Goal: Obtain resource: Download file/media

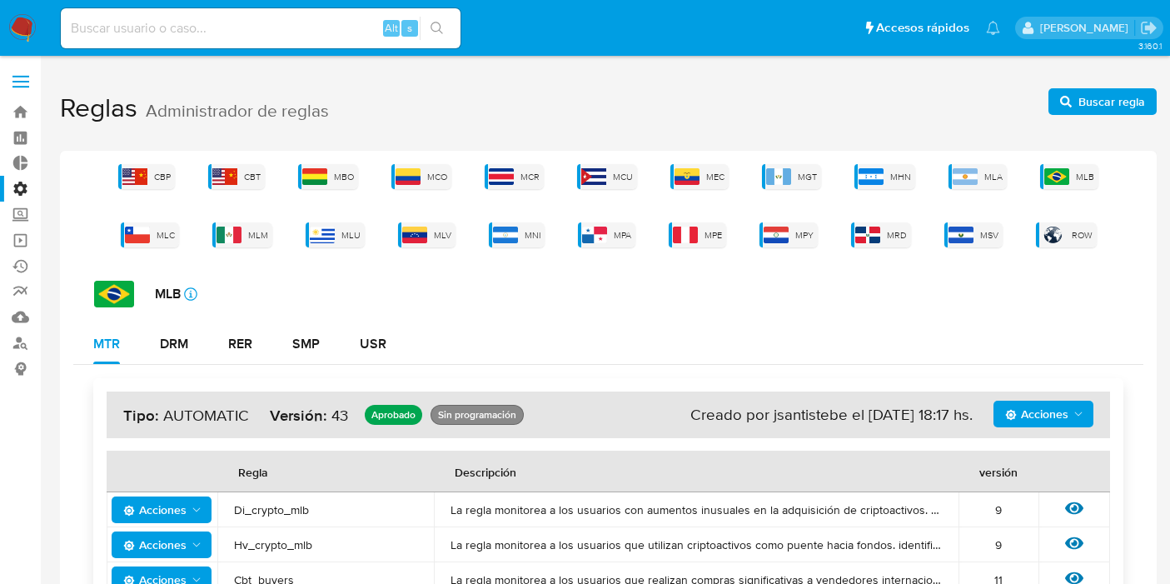
scroll to position [59, 0]
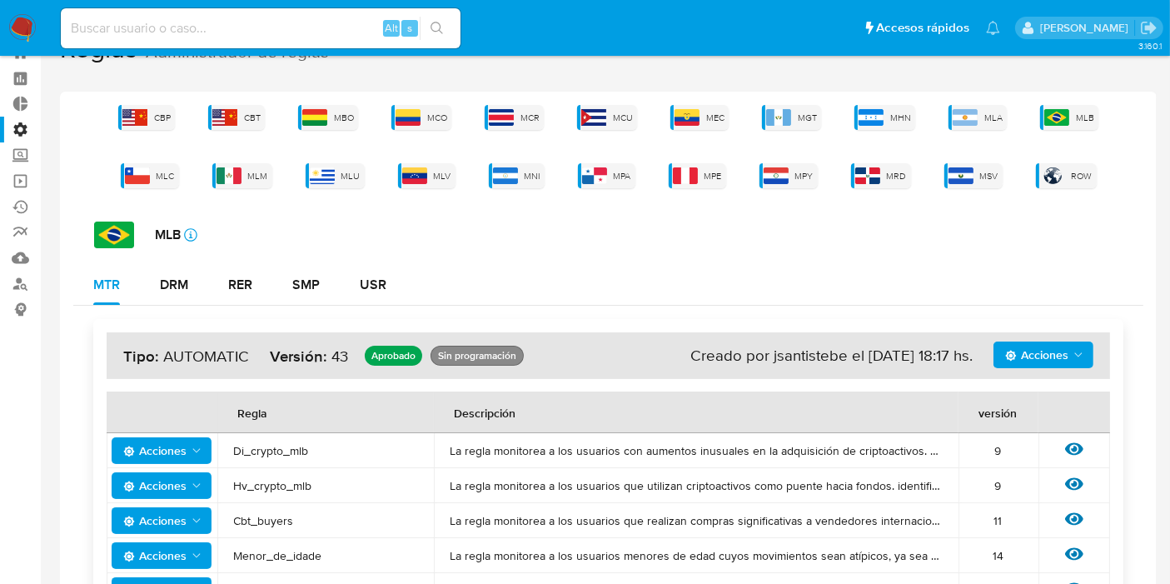
click at [231, 22] on input at bounding box center [261, 28] width 400 height 22
paste input "CkXY9slaTmxRk3D9JPAnXrmd"
type input "CkXY9slaTmxRk3D9JPAnXrmd"
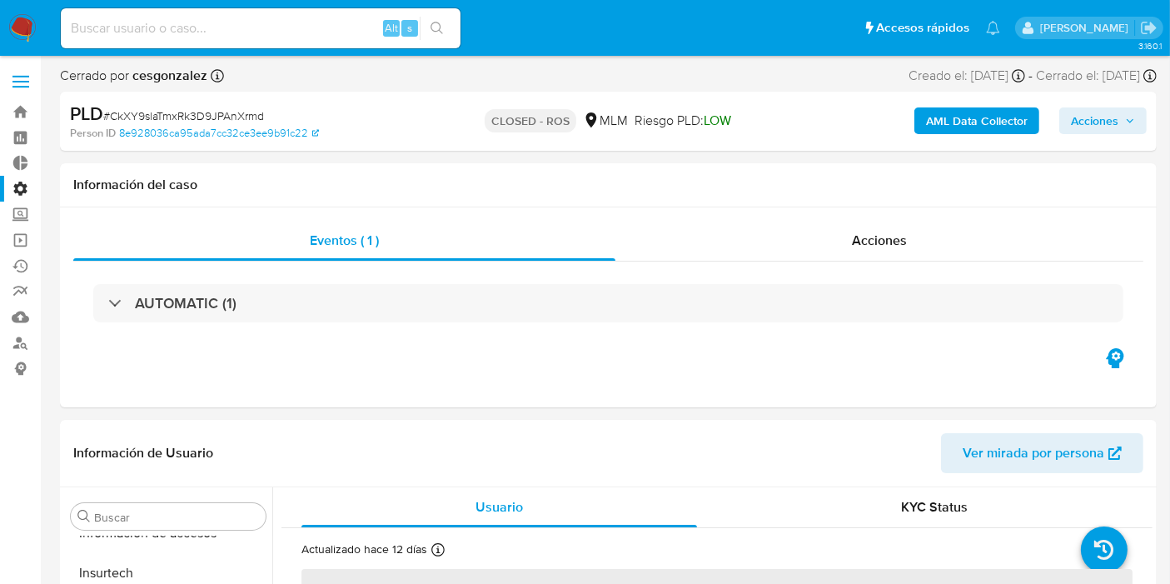
scroll to position [783, 0]
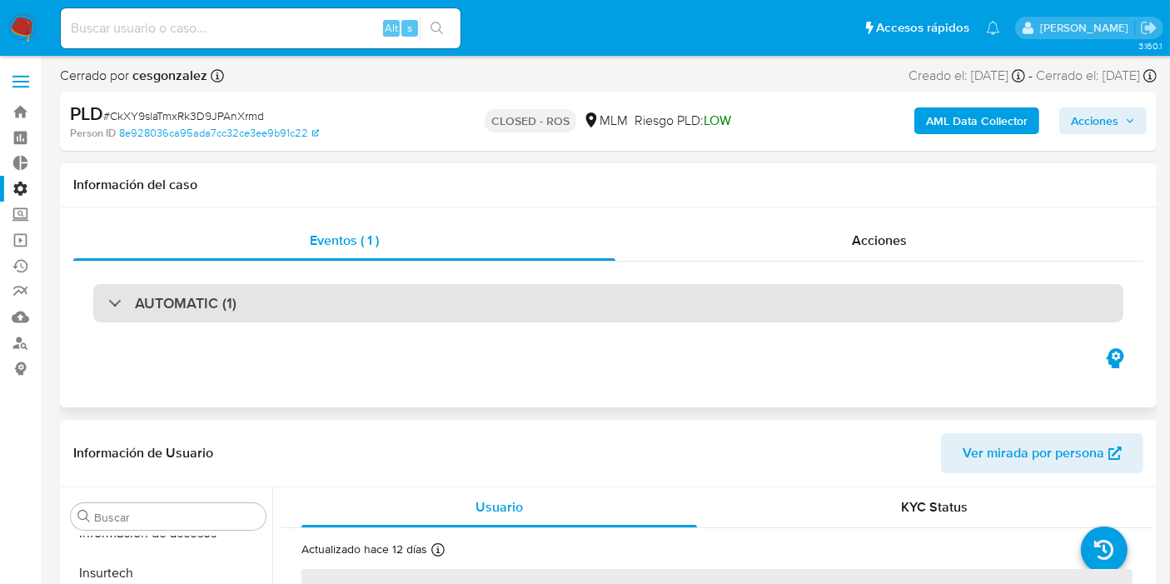
select select "10"
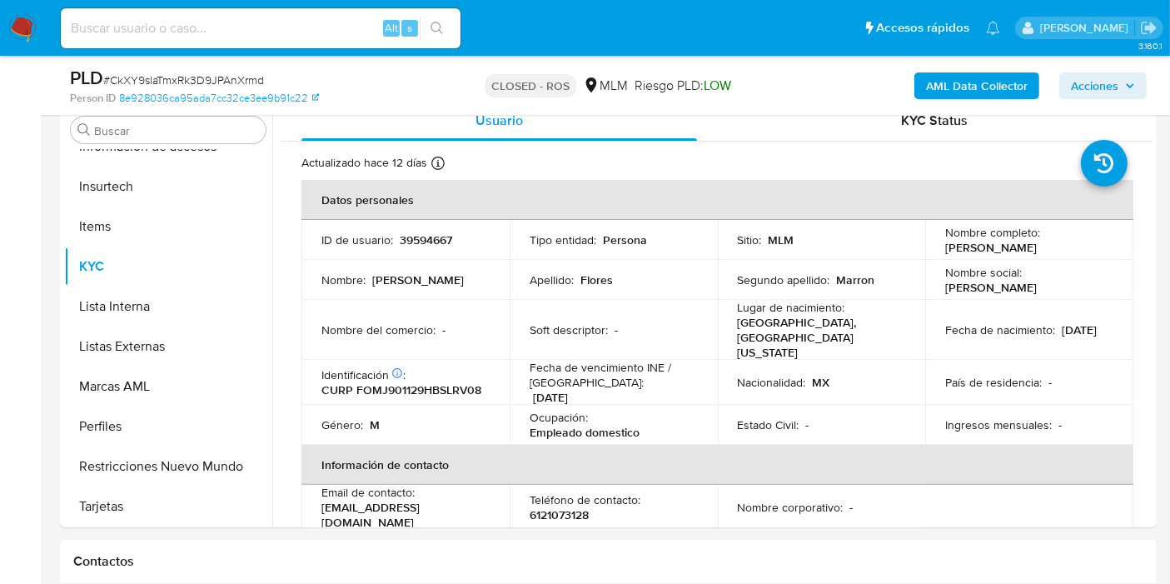
scroll to position [342, 0]
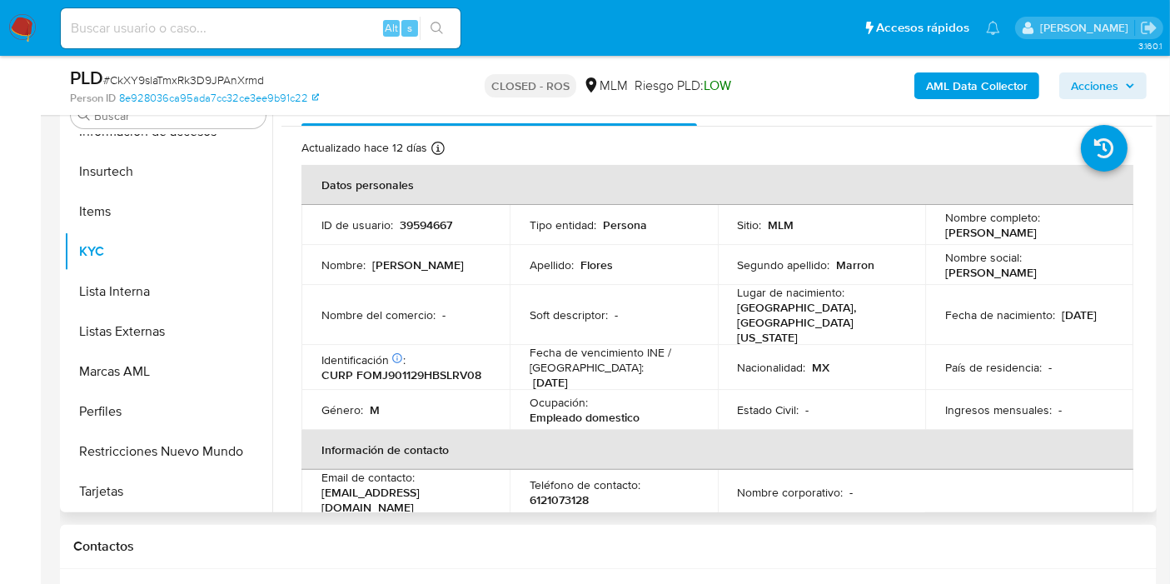
click at [437, 220] on p "39594667" at bounding box center [426, 224] width 52 height 15
copy p "39594667"
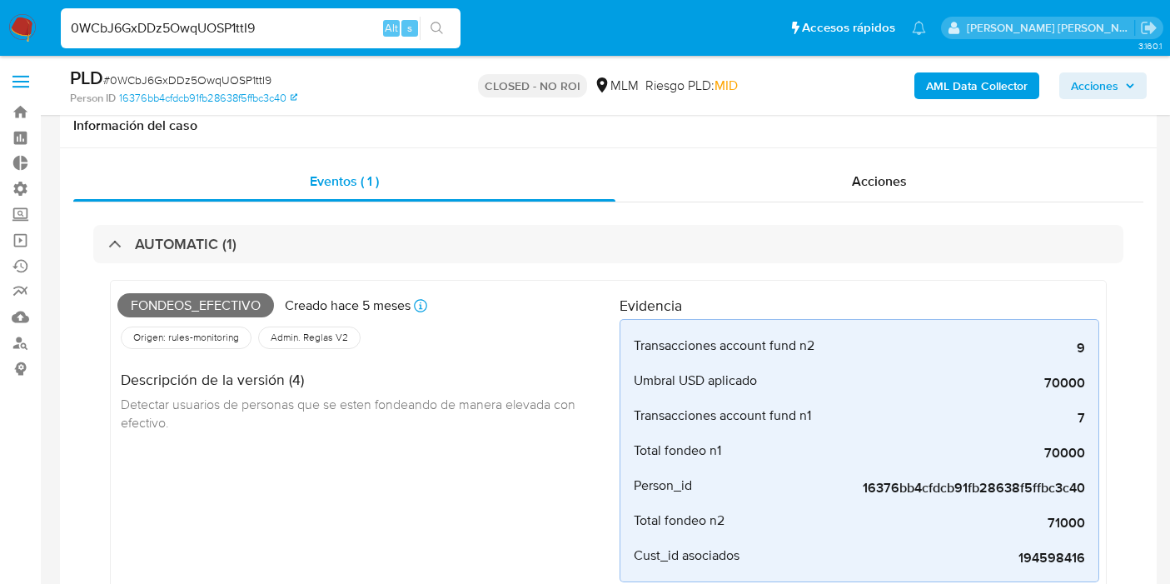
select select "10"
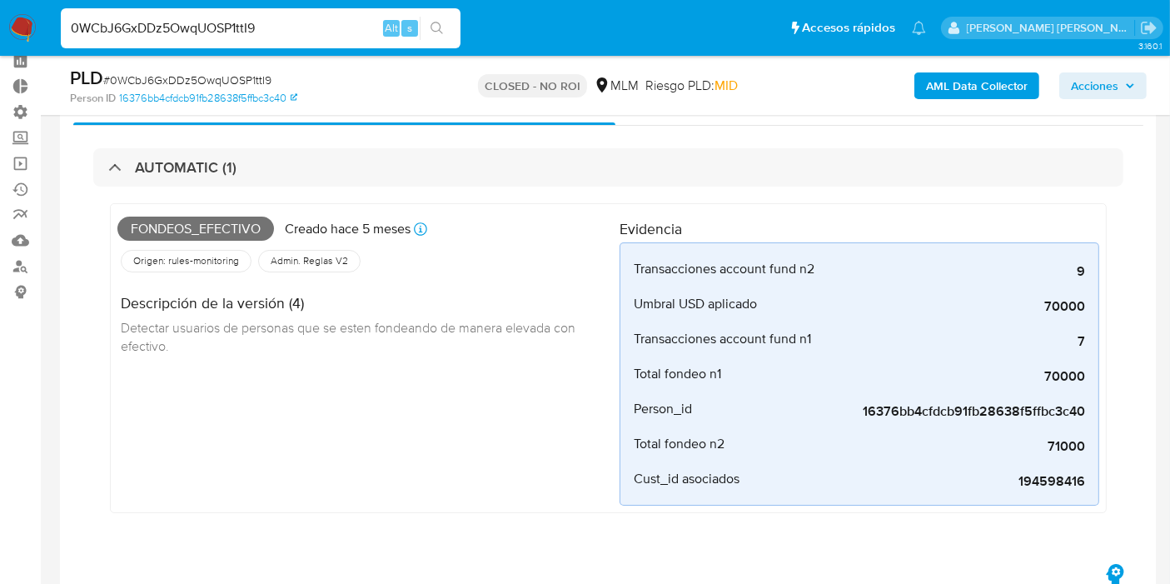
scroll to position [783, 0]
click at [274, 28] on input "0WCbJ6GxDDz5OwqUOSP1ttI9" at bounding box center [261, 28] width 400 height 22
paste input "52121560"
click at [274, 28] on input "0WCbJ6GxDDz5OwqUOSP1ttI9" at bounding box center [261, 28] width 400 height 22
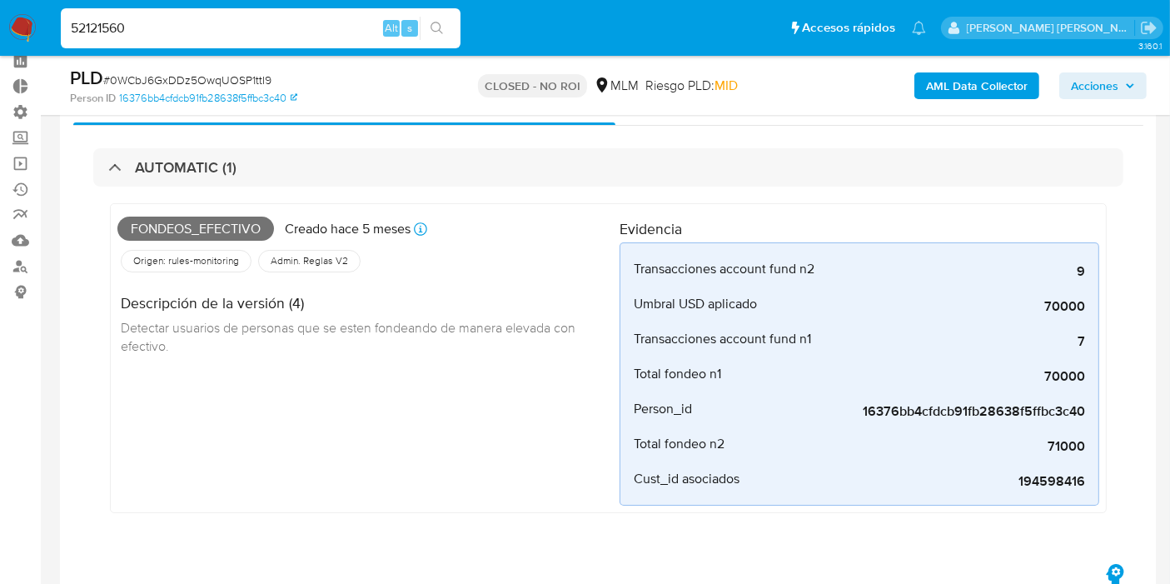
type input "52121560"
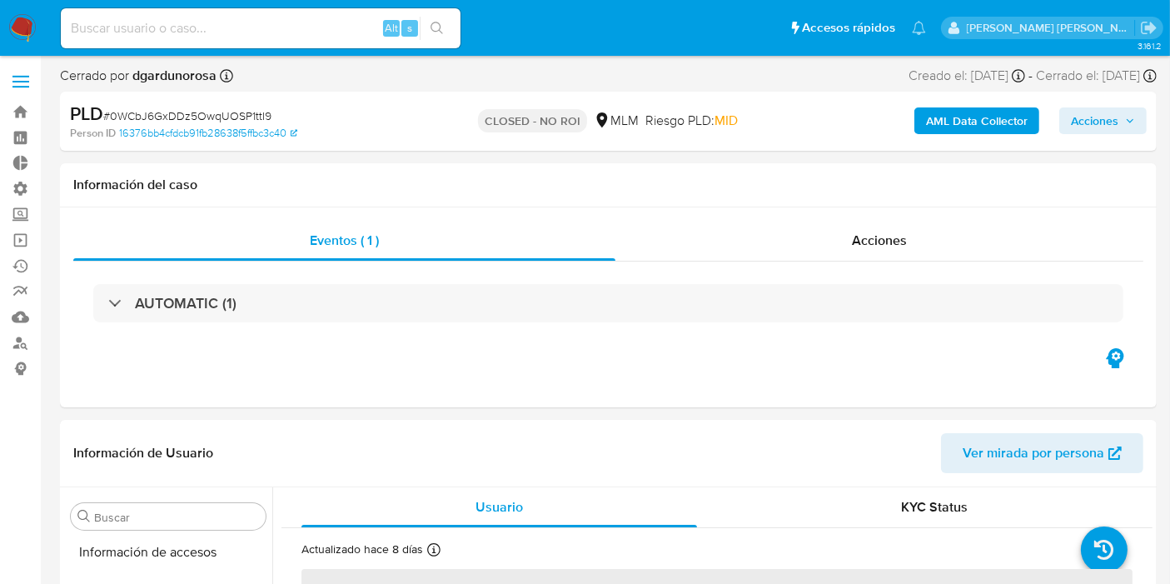
scroll to position [783, 0]
select select "10"
click at [779, 177] on h1 "Información del caso" at bounding box center [608, 185] width 1070 height 17
click at [416, 67] on div "Cerrado por dgardunorosa Asignado el: 22/04/2025 20:27:42 Creado el: 12/04/2025…" at bounding box center [608, 79] width 1097 height 25
click at [495, 67] on div "Cerrado por dgardunorosa Asignado el: 22/04/2025 20:27:42 Creado el: 12/04/2025…" at bounding box center [608, 79] width 1097 height 25
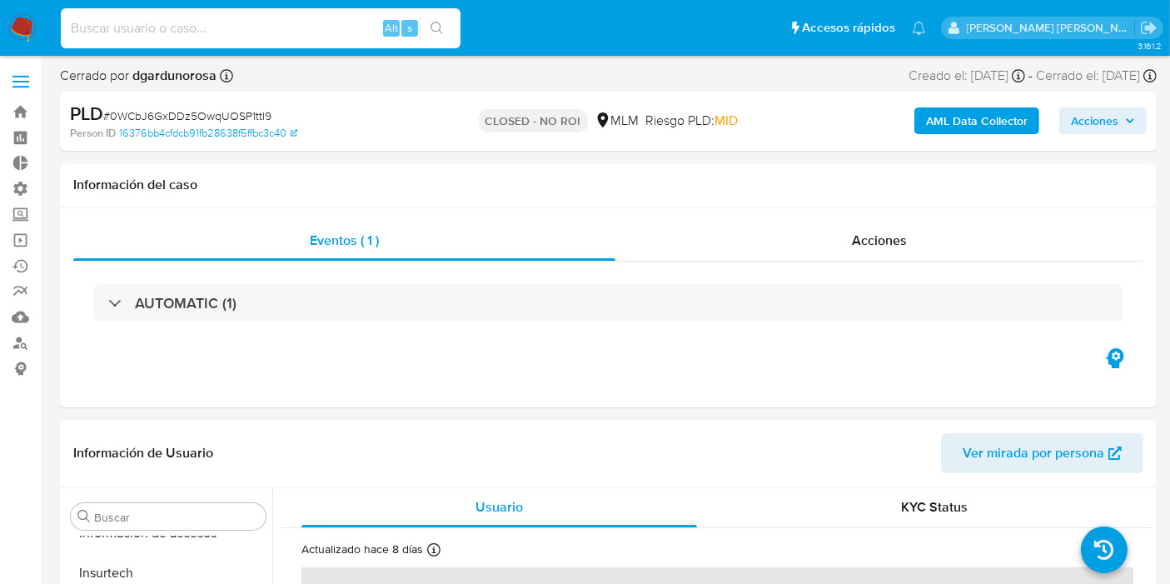
click at [279, 29] on input at bounding box center [261, 28] width 400 height 22
paste input "52121560"
type input "52121560"
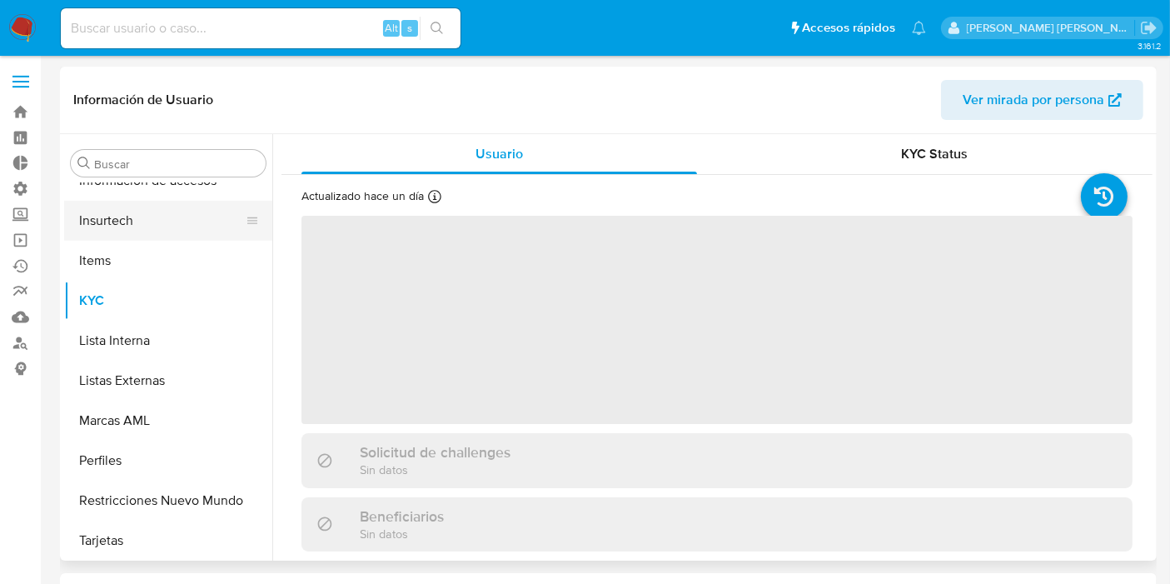
scroll to position [783, 0]
select select "10"
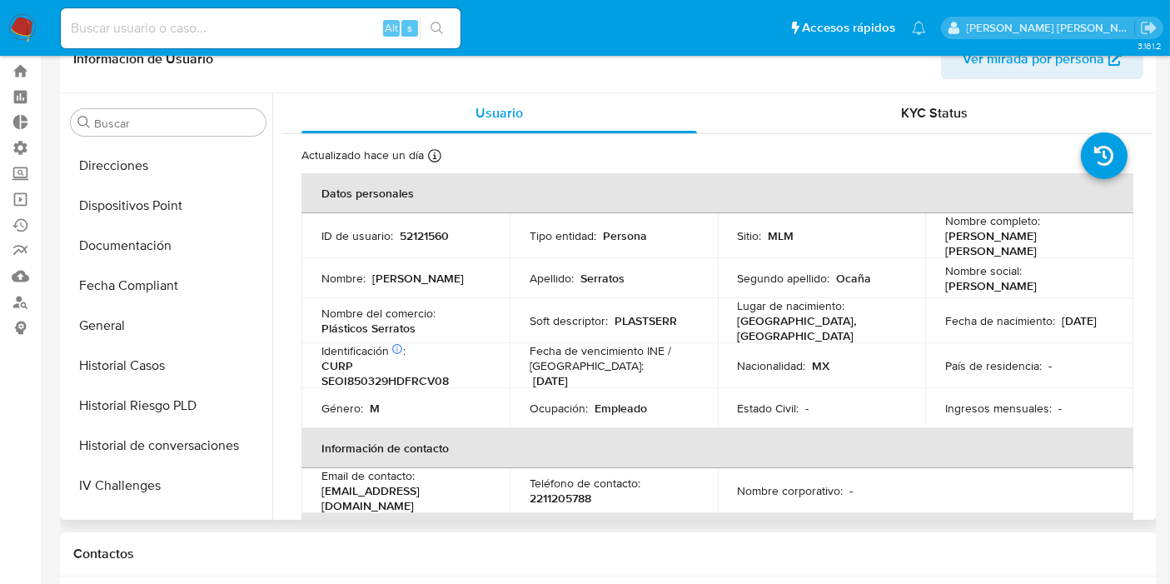
scroll to position [417, 0]
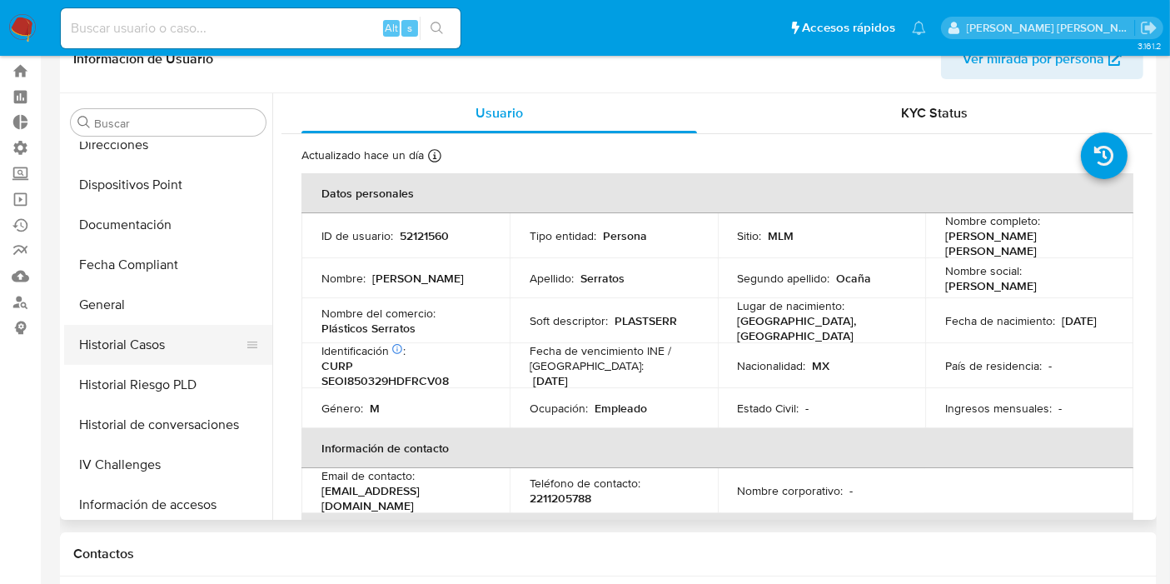
click at [169, 342] on button "Historial Casos" at bounding box center [161, 345] width 195 height 40
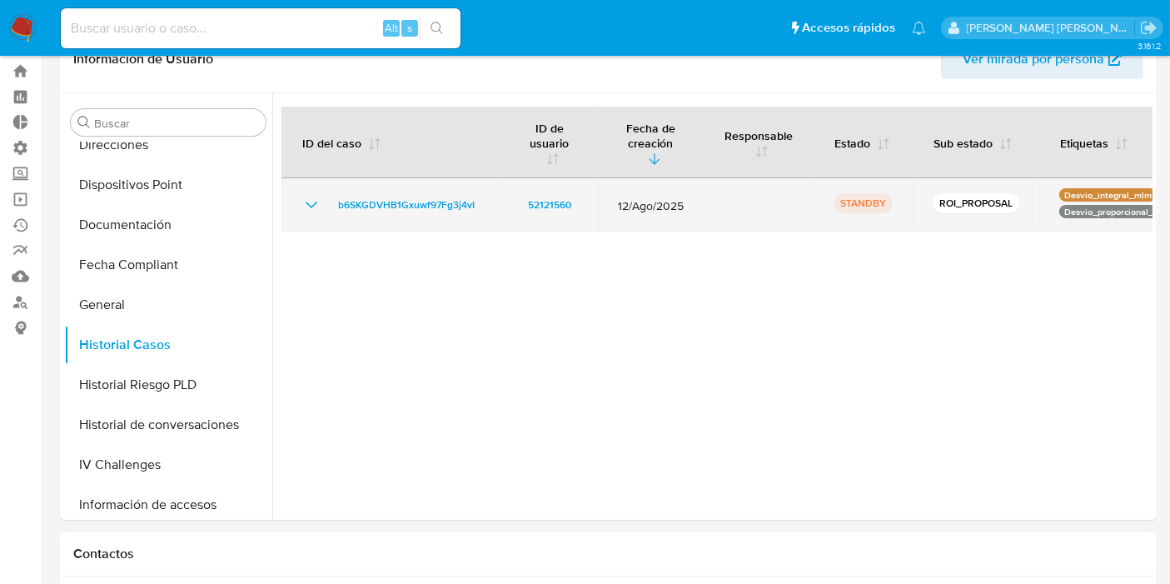
click at [828, 178] on td "STANDBY" at bounding box center [863, 204] width 99 height 53
click at [309, 199] on icon "Mostrar/Ocultar" at bounding box center [312, 205] width 20 height 20
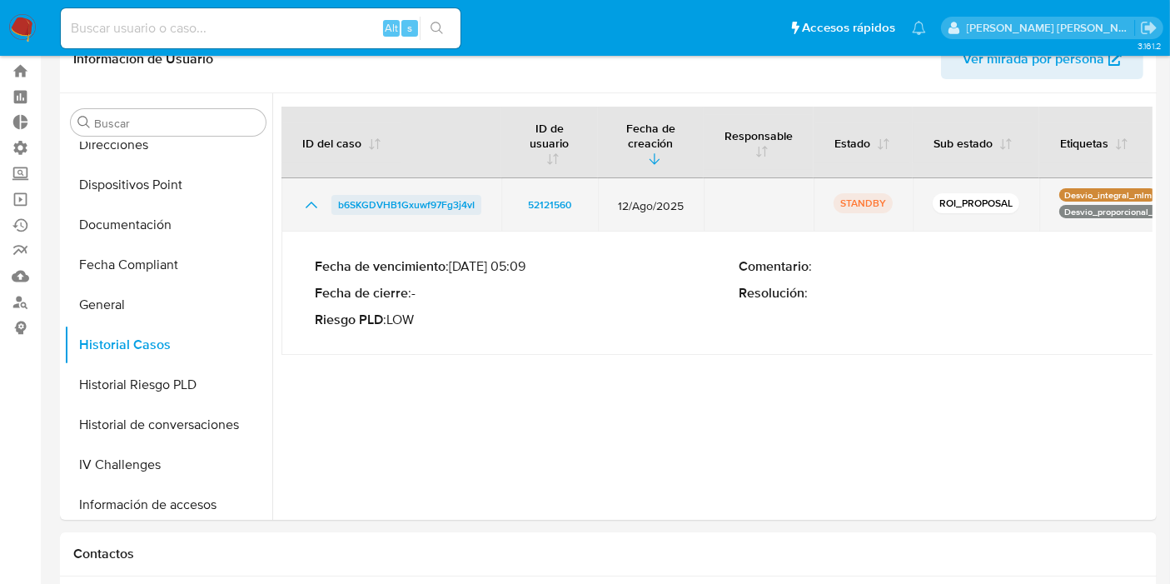
drag, startPoint x: 487, startPoint y: 202, endPoint x: 336, endPoint y: 203, distance: 151.6
click at [336, 203] on td "b6SKGDVHB1Gxuwf97Fg3j4vI" at bounding box center [392, 204] width 220 height 53
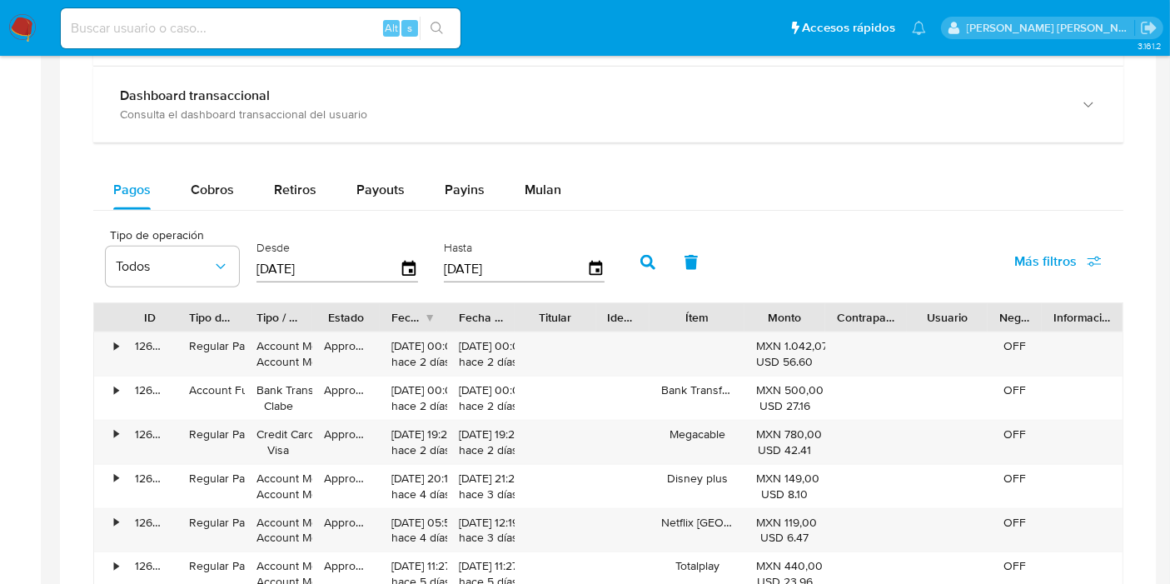
scroll to position [1025, 0]
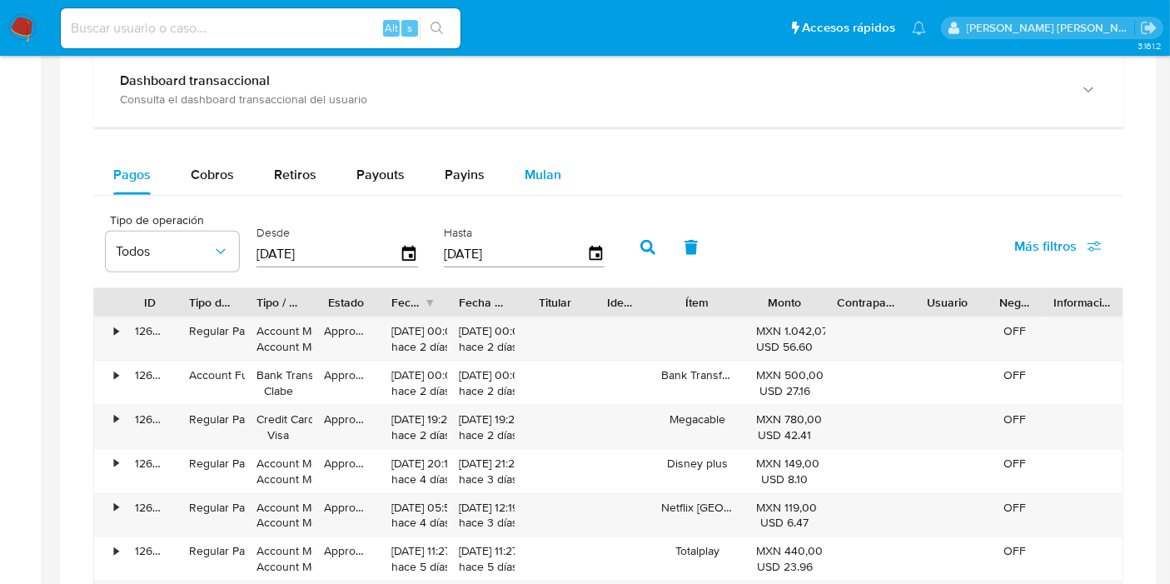
click at [531, 169] on span "Mulan" at bounding box center [543, 174] width 37 height 19
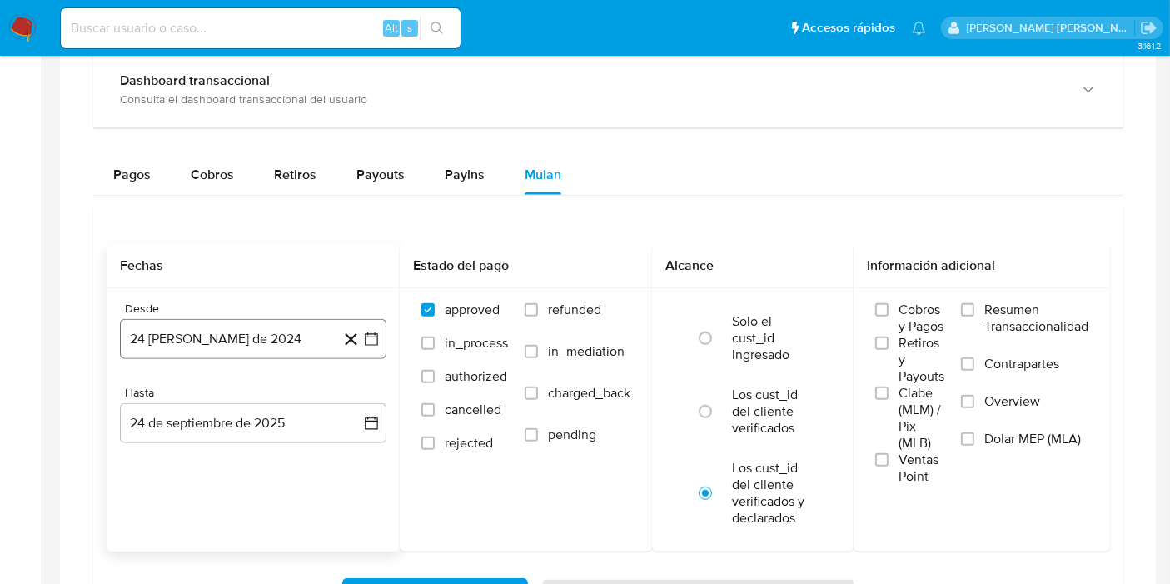
click at [213, 351] on button "24 de agosto de 2024" at bounding box center [253, 339] width 267 height 40
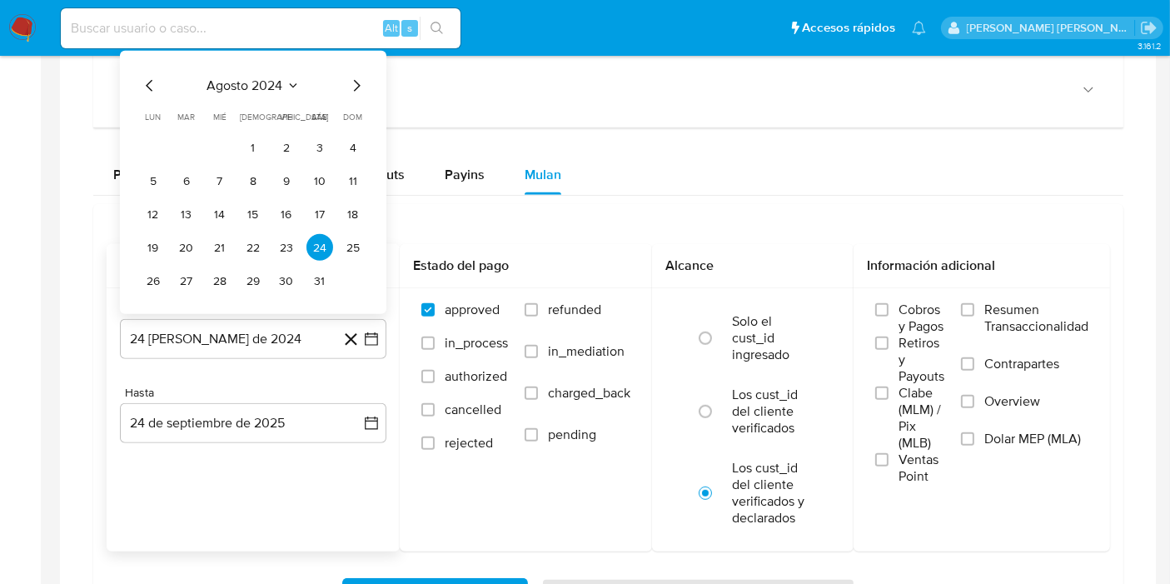
click at [152, 83] on icon "Mes anterior" at bounding box center [150, 86] width 20 height 20
click at [358, 87] on icon "Mes siguiente" at bounding box center [357, 86] width 20 height 20
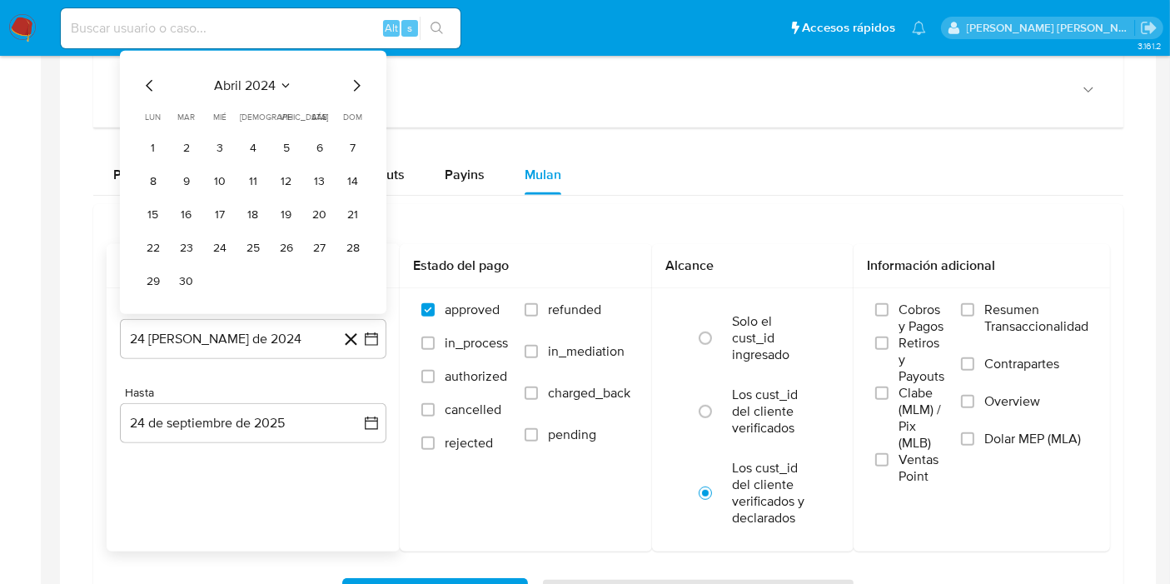
click at [358, 87] on icon "Mes siguiente" at bounding box center [357, 86] width 20 height 20
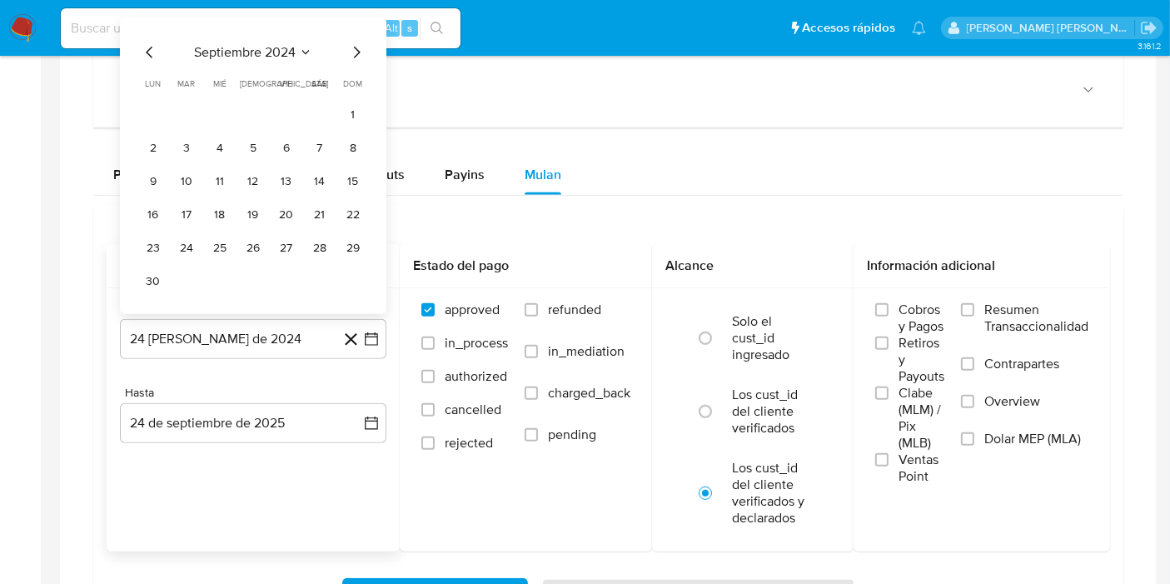
click at [358, 87] on th "dom domingo" at bounding box center [353, 83] width 27 height 13
click at [356, 42] on icon "Mes siguiente" at bounding box center [357, 52] width 20 height 20
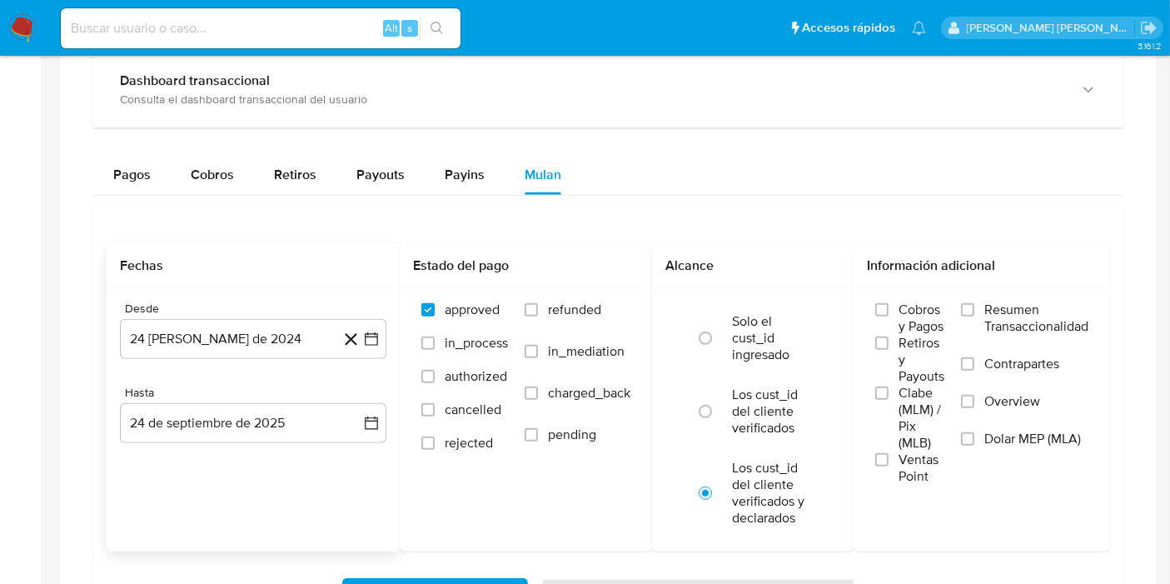
click at [356, 39] on div "Alt s" at bounding box center [261, 28] width 400 height 40
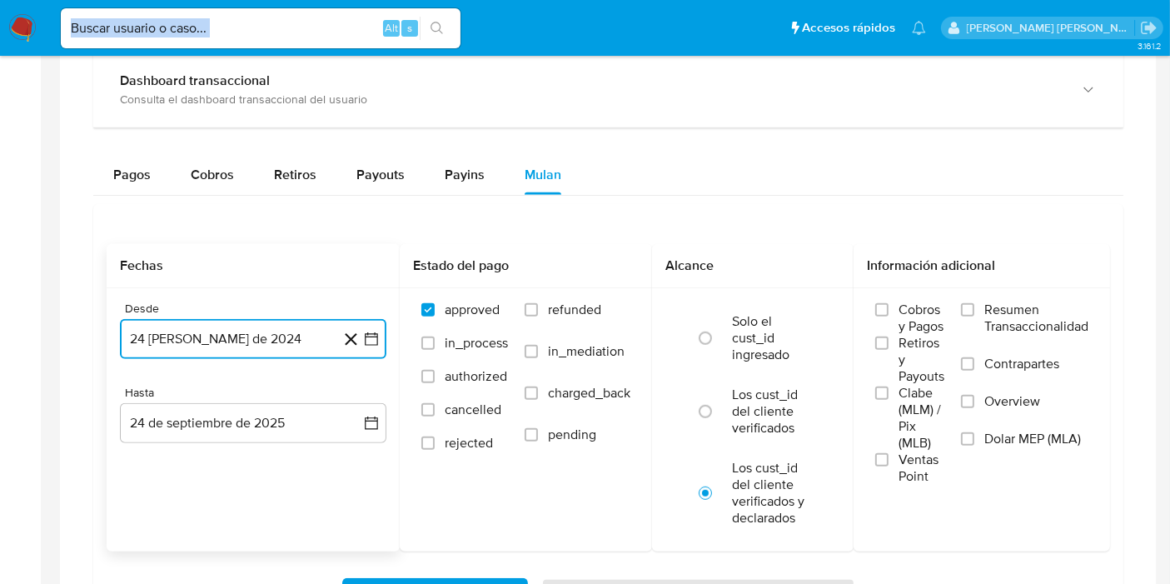
click at [207, 329] on button "24 de agosto de 2024" at bounding box center [253, 339] width 267 height 40
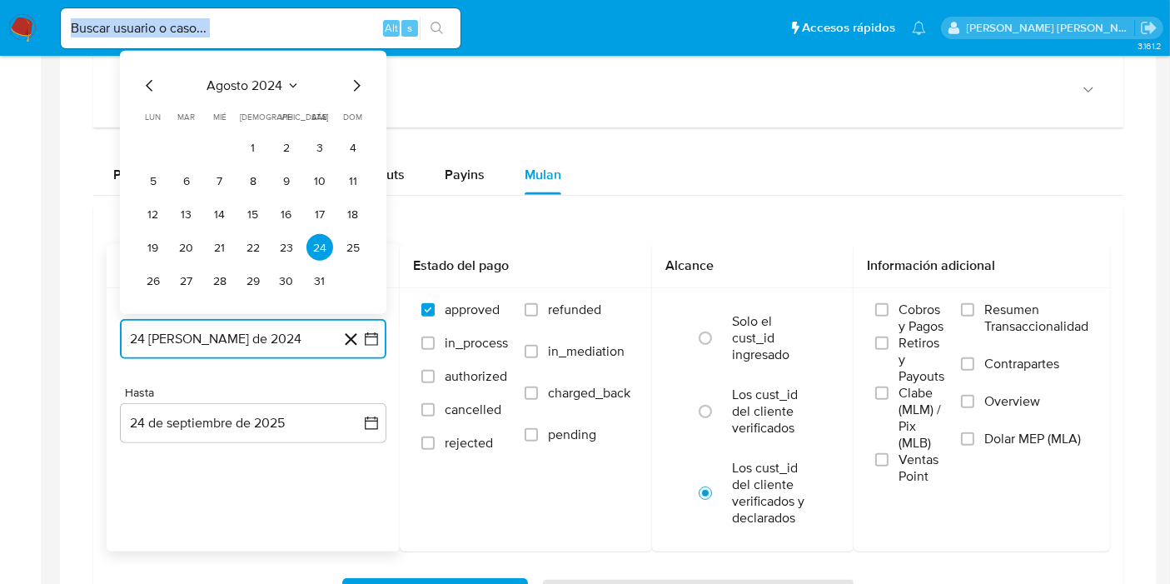
click at [362, 76] on icon "Mes siguiente" at bounding box center [357, 86] width 20 height 20
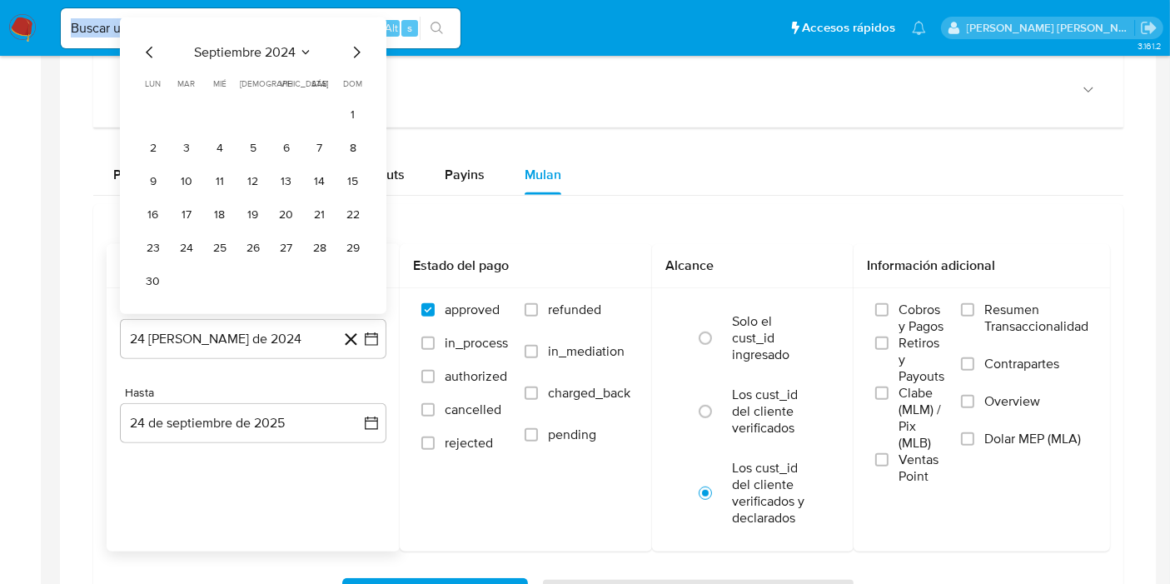
click at [362, 77] on span "dom" at bounding box center [353, 83] width 19 height 12
click at [359, 51] on icon "Mes siguiente" at bounding box center [357, 52] width 20 height 20
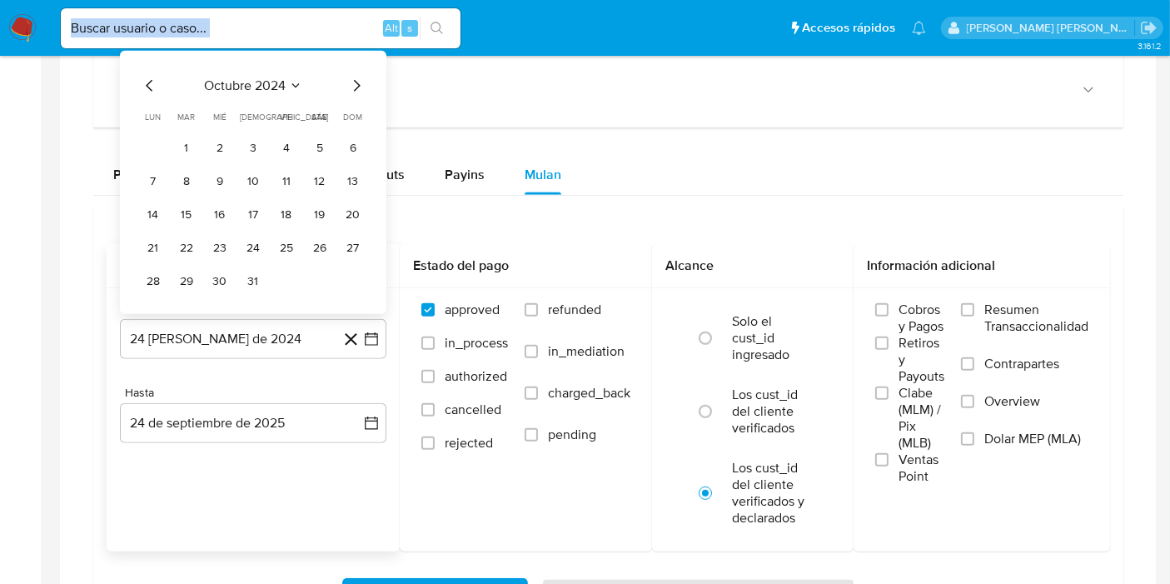
click at [359, 51] on div "octubre 2024 octubre 2024 lun lunes mar martes mié miércoles jue jueves vie vie…" at bounding box center [253, 182] width 267 height 263
click at [360, 92] on div "octubre 2024 octubre 2024 lun lunes mar martes mié miércoles jue jueves vie vie…" at bounding box center [253, 185] width 227 height 218
click at [357, 87] on div "octubre 2024 octubre 2024 lun lunes mar martes mié miércoles jue jueves vie vie…" at bounding box center [253, 185] width 227 height 218
click at [357, 87] on icon "Mes siguiente" at bounding box center [357, 86] width 20 height 20
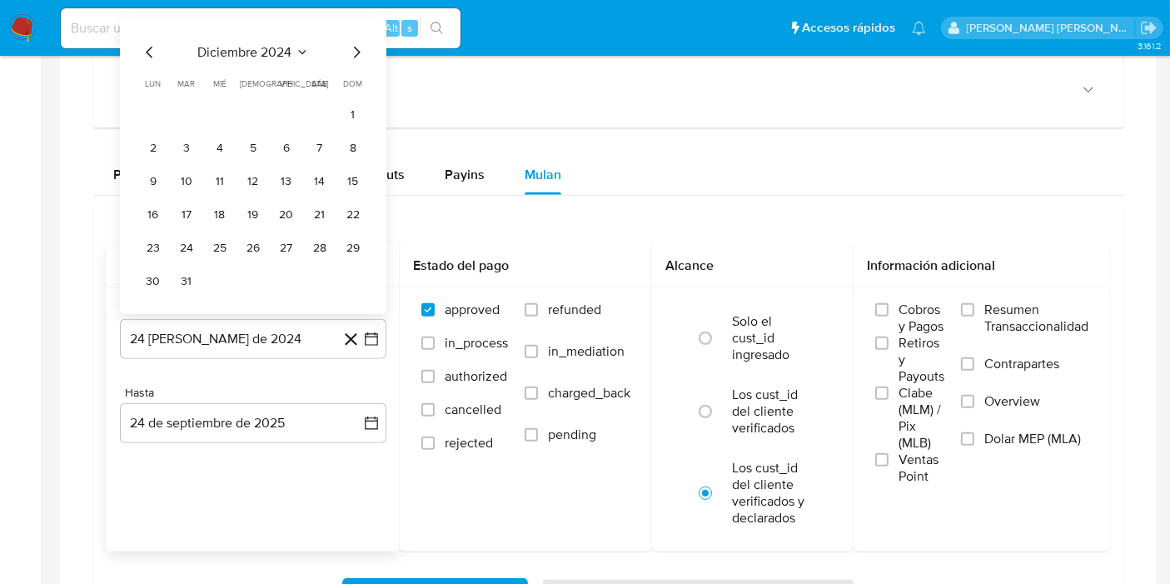
click at [357, 87] on th "dom domingo" at bounding box center [353, 83] width 27 height 13
click at [352, 48] on icon "Mes siguiente" at bounding box center [357, 52] width 20 height 20
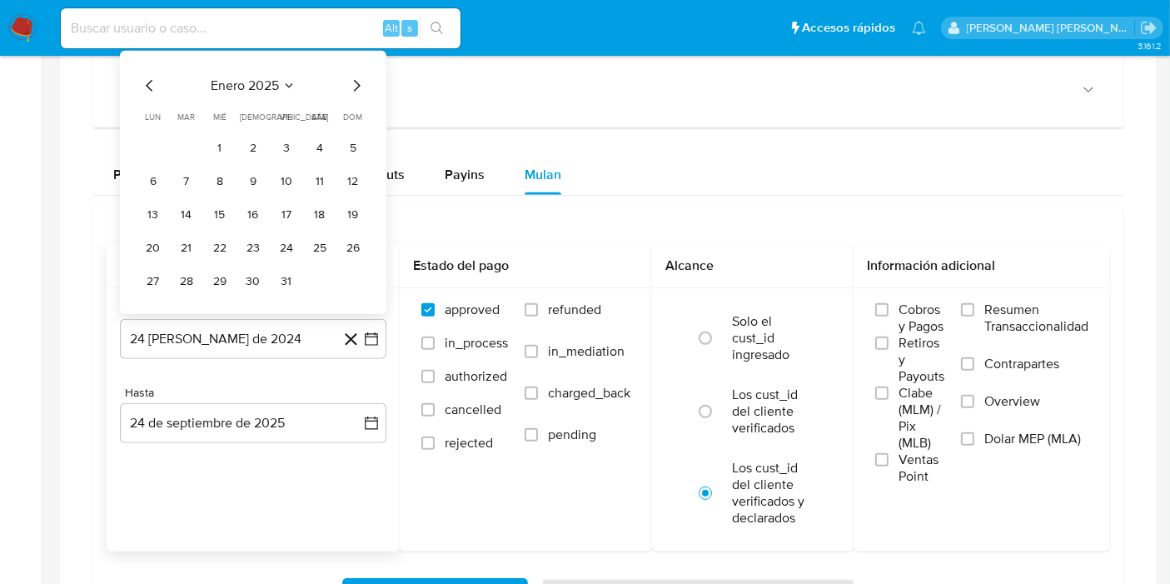
click at [352, 51] on div "enero 2025 enero 2025 lun lunes mar martes mié miércoles jue jueves vie viernes…" at bounding box center [253, 182] width 267 height 263
click at [361, 78] on icon "Mes siguiente" at bounding box center [357, 86] width 20 height 20
click at [350, 145] on button "2" at bounding box center [353, 147] width 27 height 27
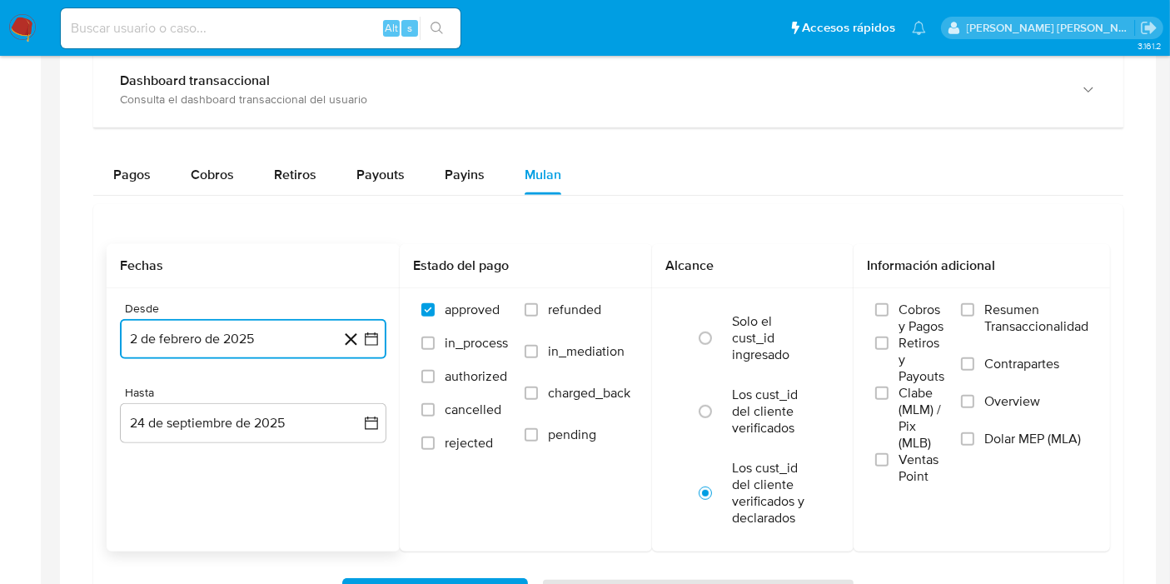
click at [243, 347] on button "2 de febrero de 2025" at bounding box center [253, 339] width 267 height 40
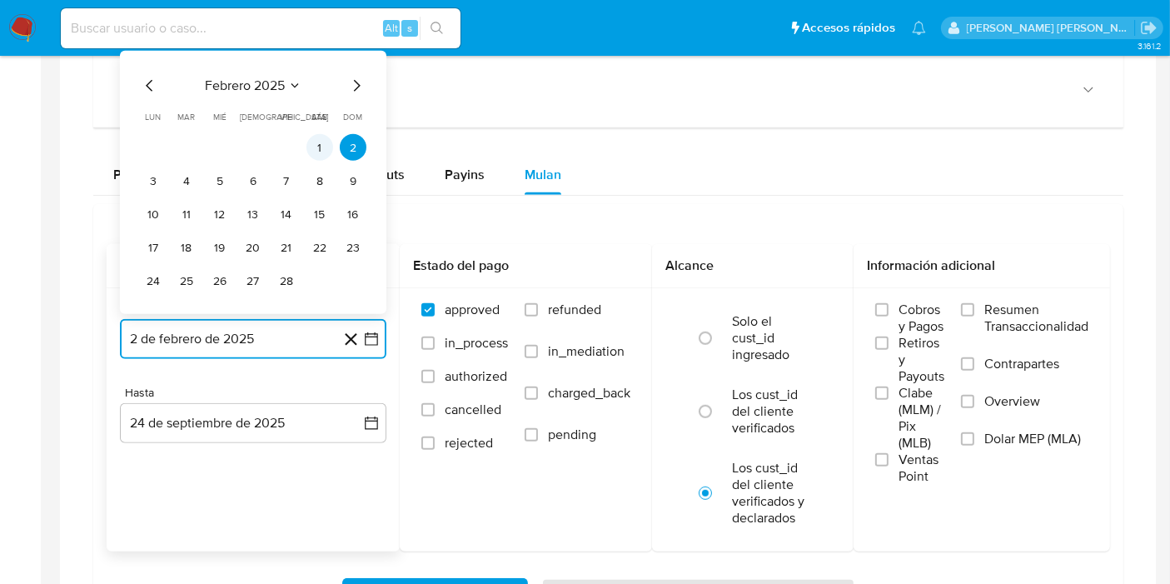
click at [327, 149] on button "1" at bounding box center [320, 147] width 27 height 27
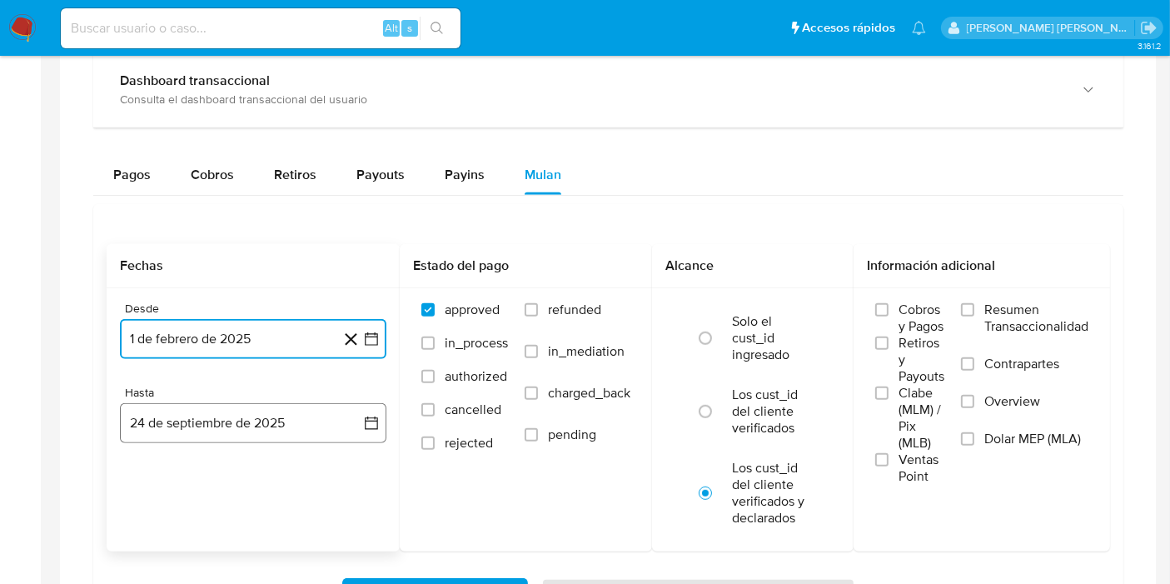
click at [254, 406] on button "24 de septiembre de 2025" at bounding box center [253, 423] width 267 height 40
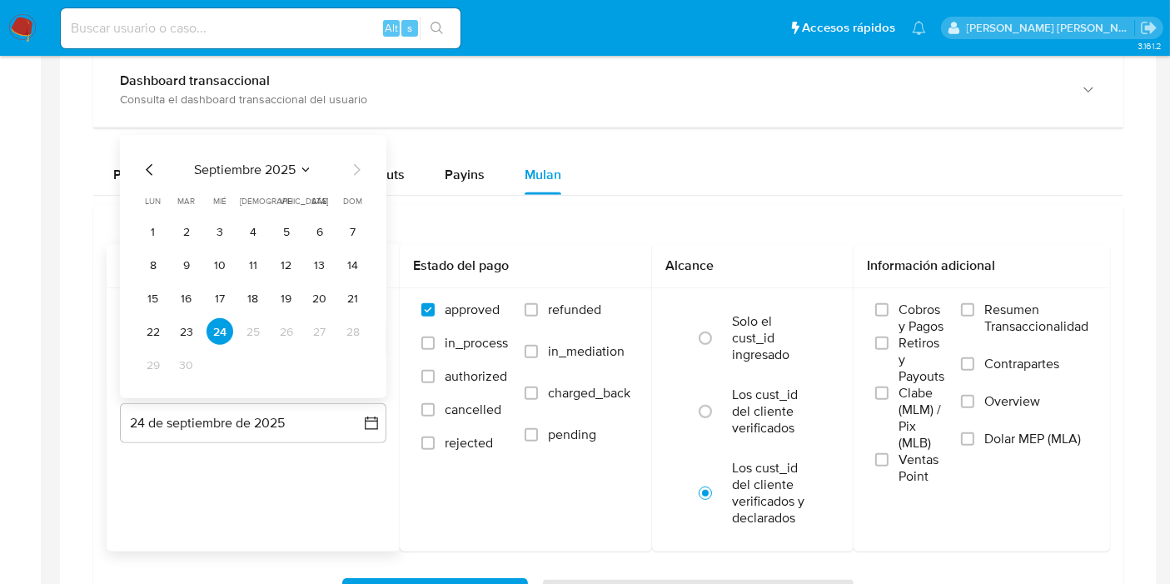
click at [153, 167] on icon "Mes anterior" at bounding box center [150, 170] width 20 height 20
click at [257, 358] on button "31" at bounding box center [253, 365] width 27 height 27
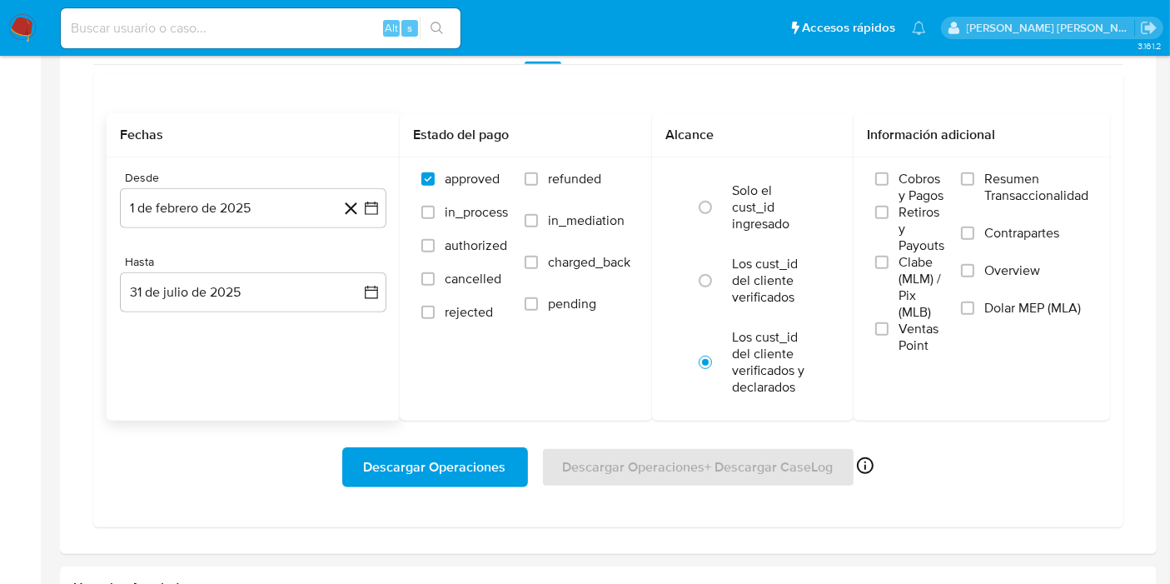
scroll to position [1200, 0]
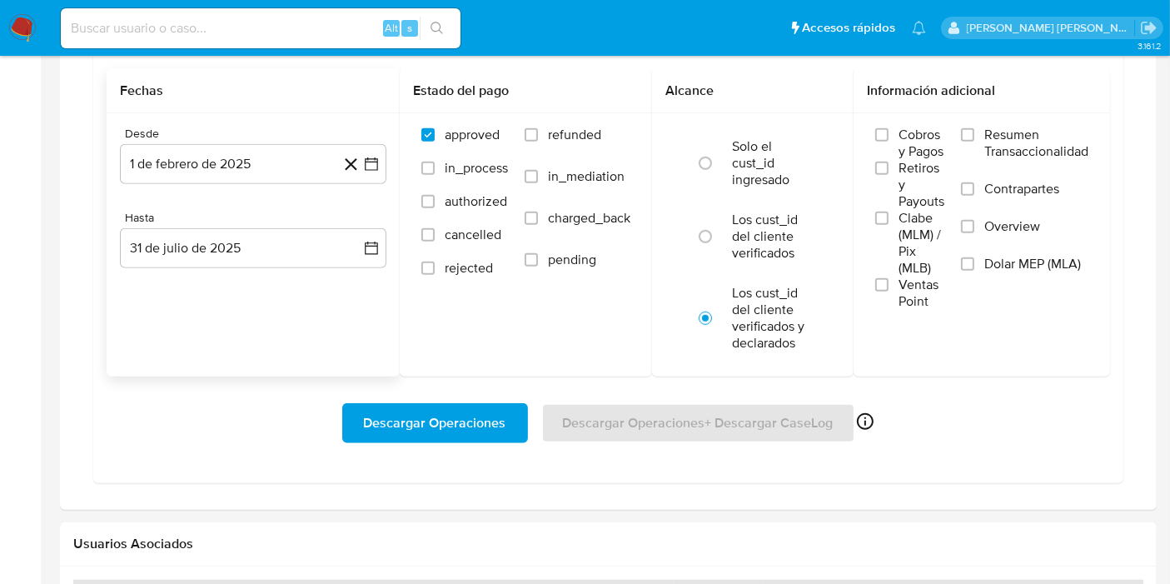
click at [584, 419] on div "Descargar Operaciones Descargar Operaciones + Descargar CaseLog Habilitado solo…" at bounding box center [609, 423] width 1004 height 40
click at [465, 407] on span "Descargar Operaciones" at bounding box center [435, 423] width 142 height 37
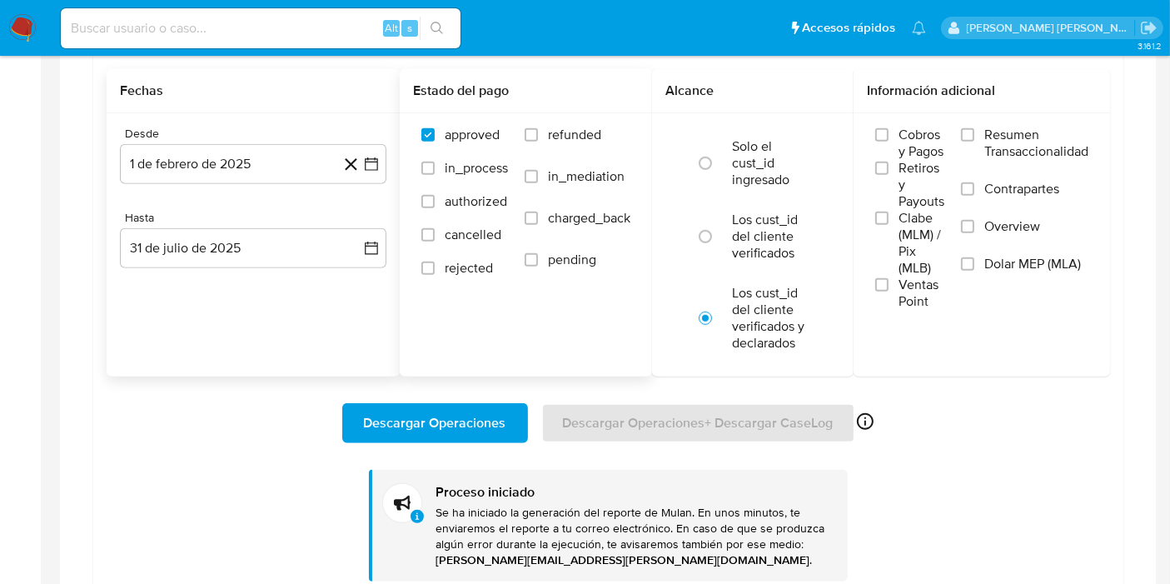
click at [528, 360] on div "Estado del pago approved in_process authorized cancelled rejected refunded in_m…" at bounding box center [526, 222] width 252 height 307
click at [674, 39] on ul "Pausado Ver notificaciones Alt s Accesos rápidos Presiona las siguientes teclas…" at bounding box center [493, 28] width 882 height 42
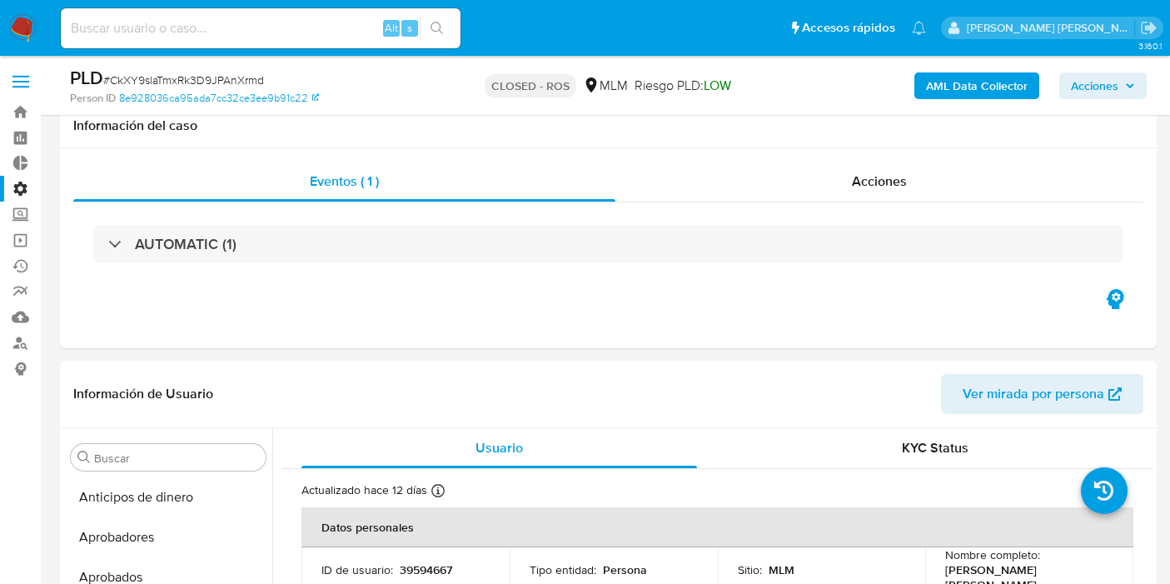
select select "10"
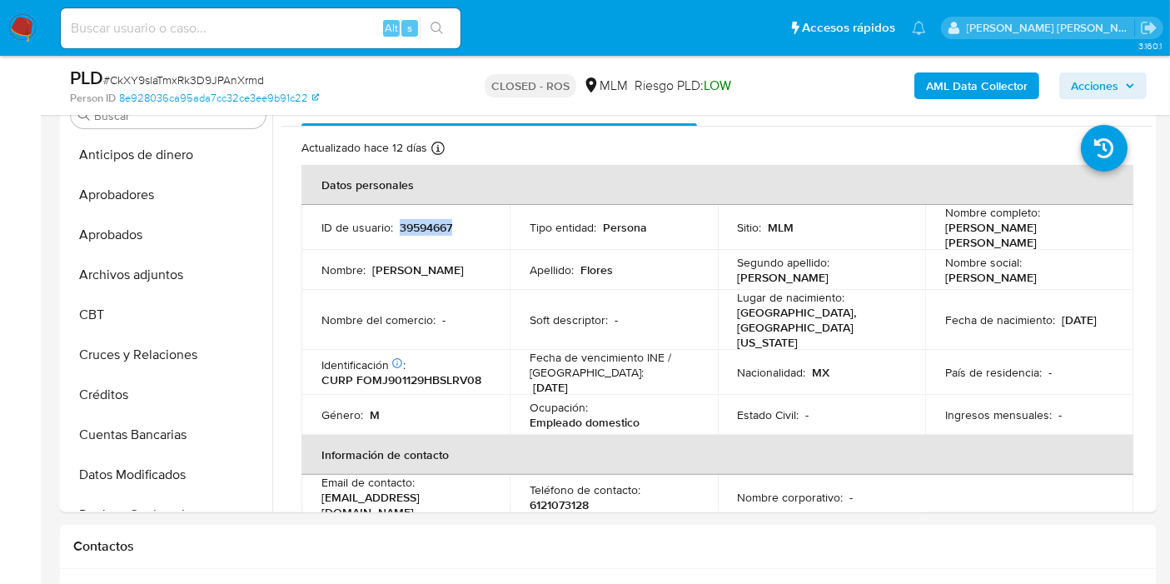
scroll to position [783, 0]
